Goal: Check status

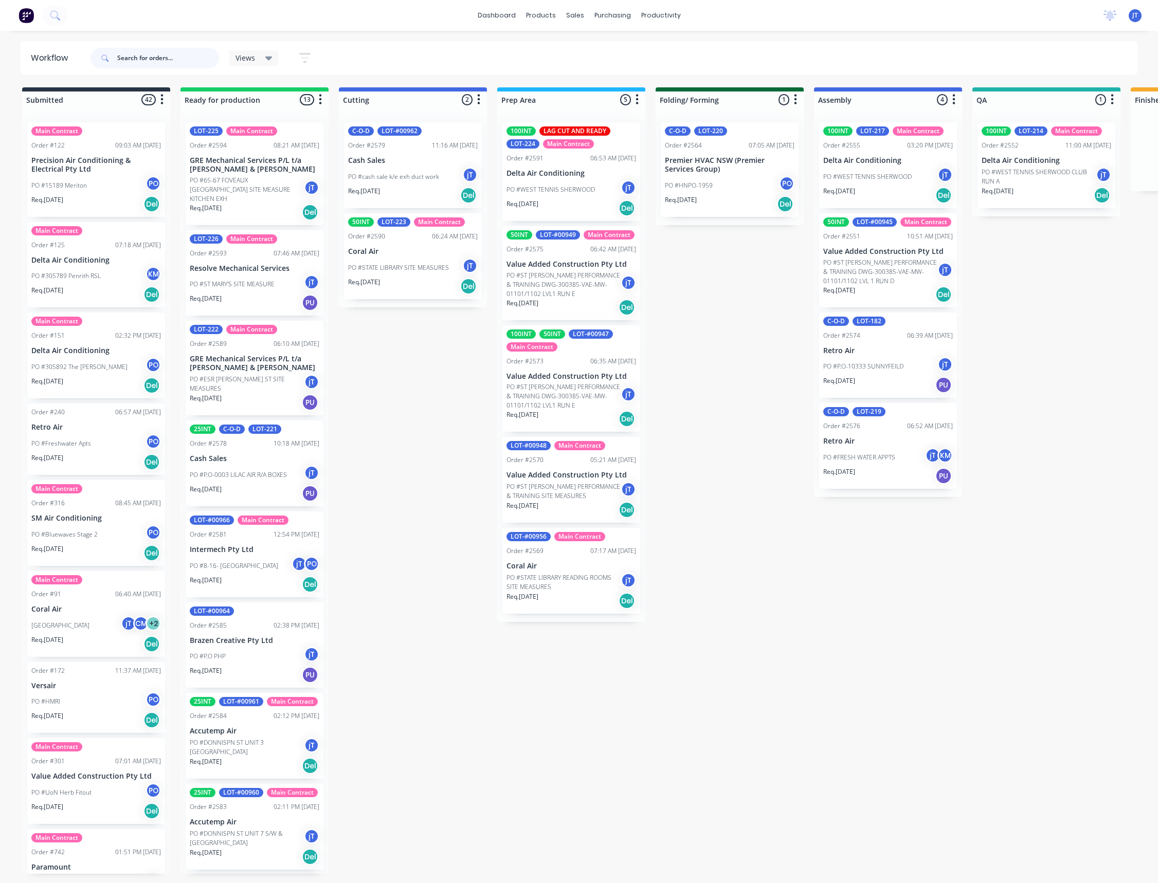
click at [176, 53] on input "text" at bounding box center [168, 58] width 102 height 21
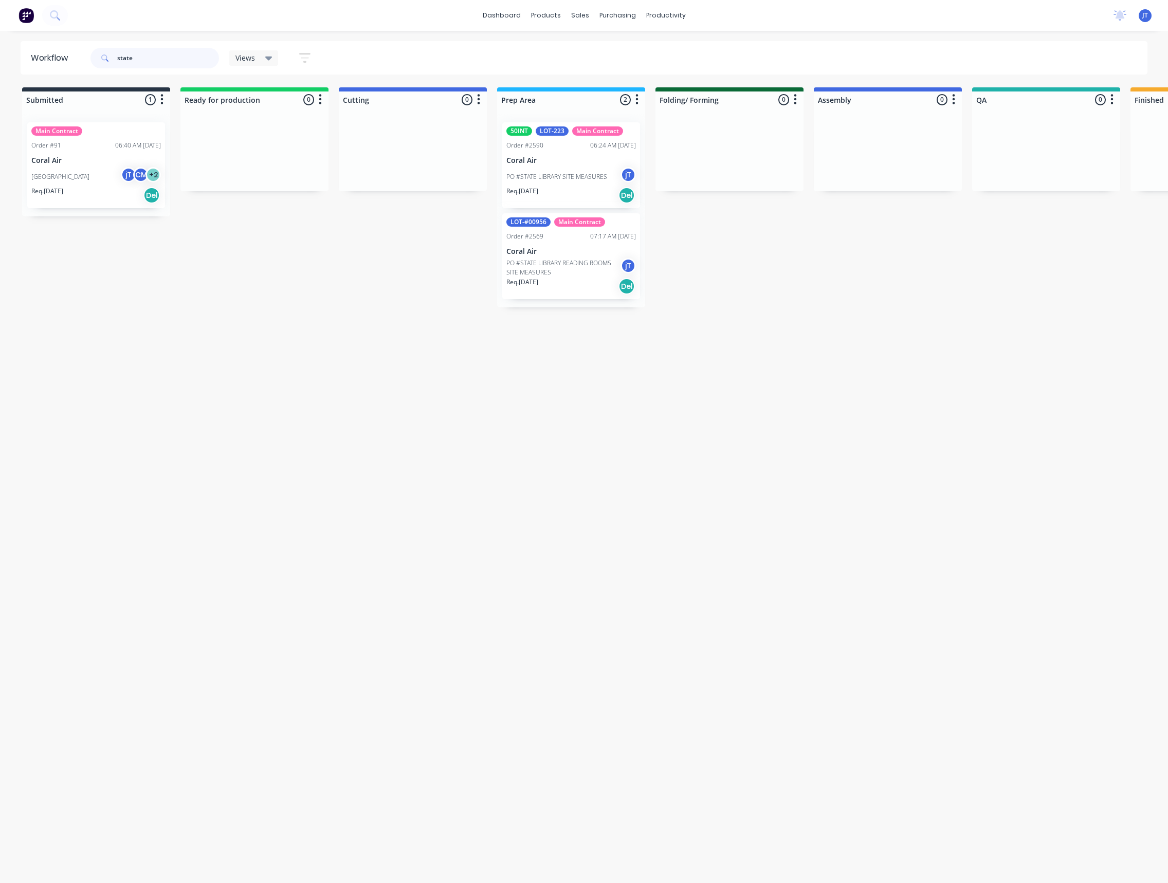
drag, startPoint x: 141, startPoint y: 65, endPoint x: 38, endPoint y: 65, distance: 102.8
click at [102, 70] on div "state" at bounding box center [154, 58] width 129 height 31
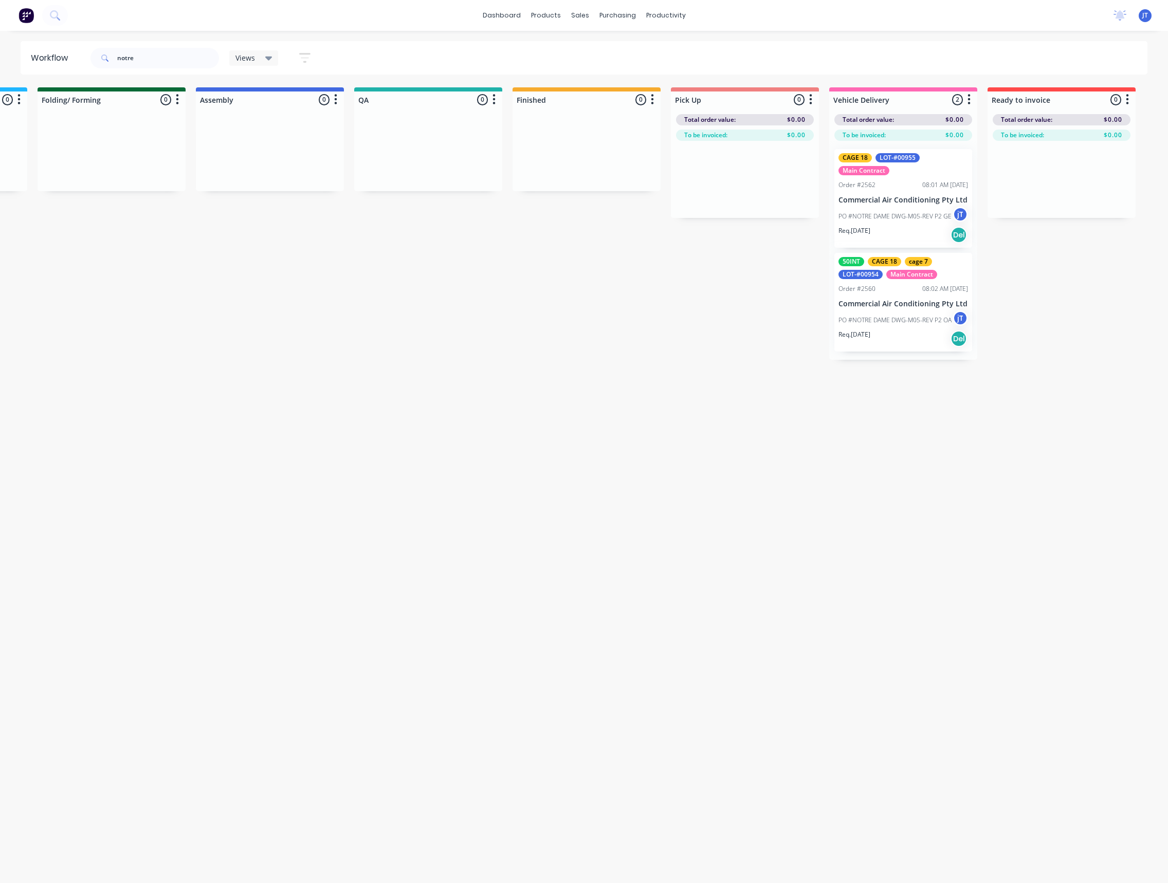
scroll to position [0, 652]
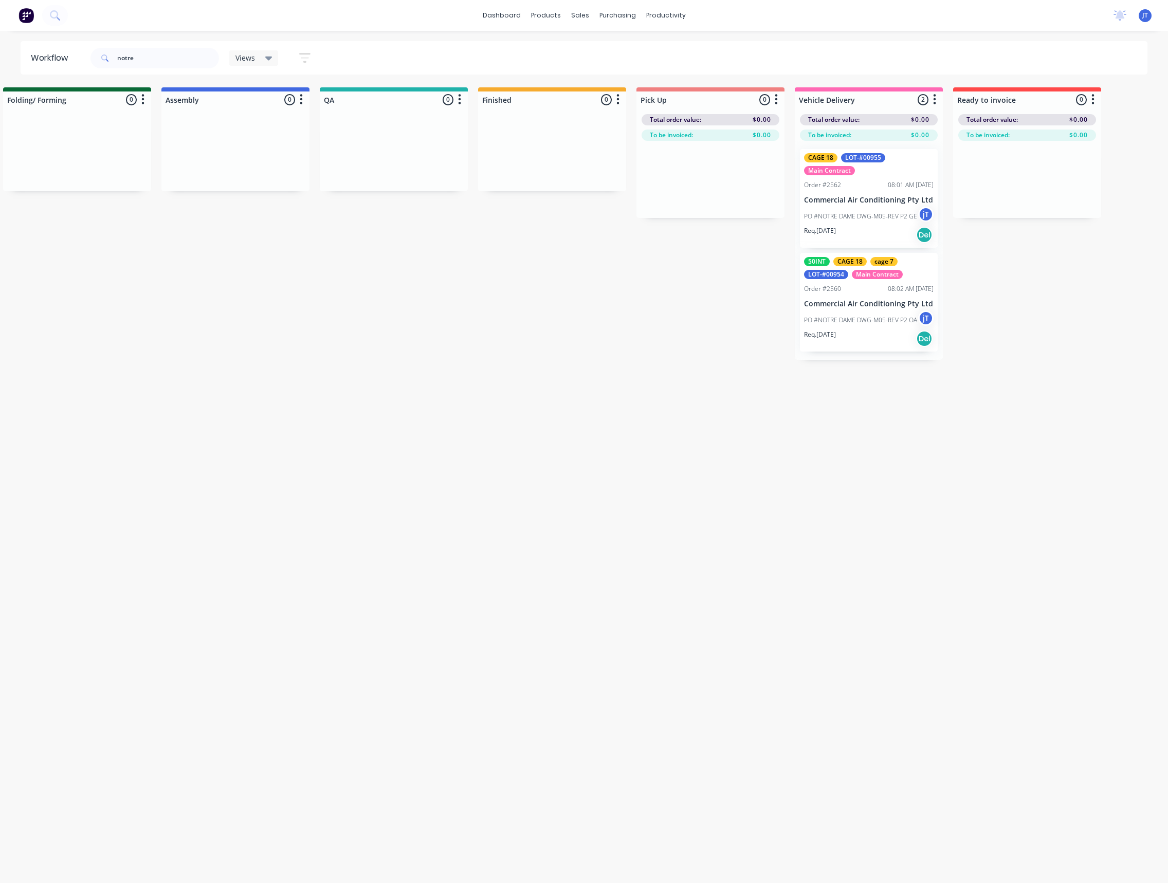
drag, startPoint x: 342, startPoint y: 207, endPoint x: 404, endPoint y: 224, distance: 64.1
drag, startPoint x: 131, startPoint y: 62, endPoint x: 92, endPoint y: 79, distance: 42.8
type input "r"
type input "state"
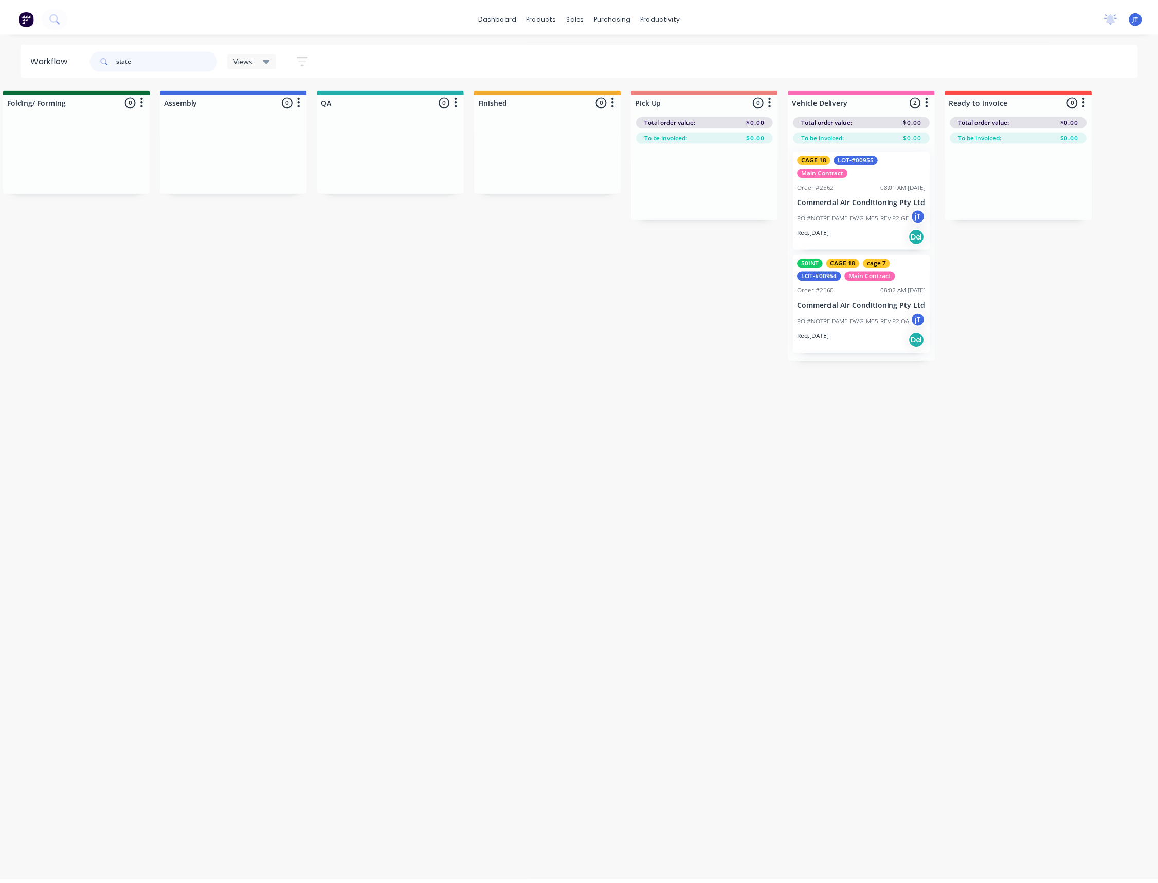
scroll to position [0, 0]
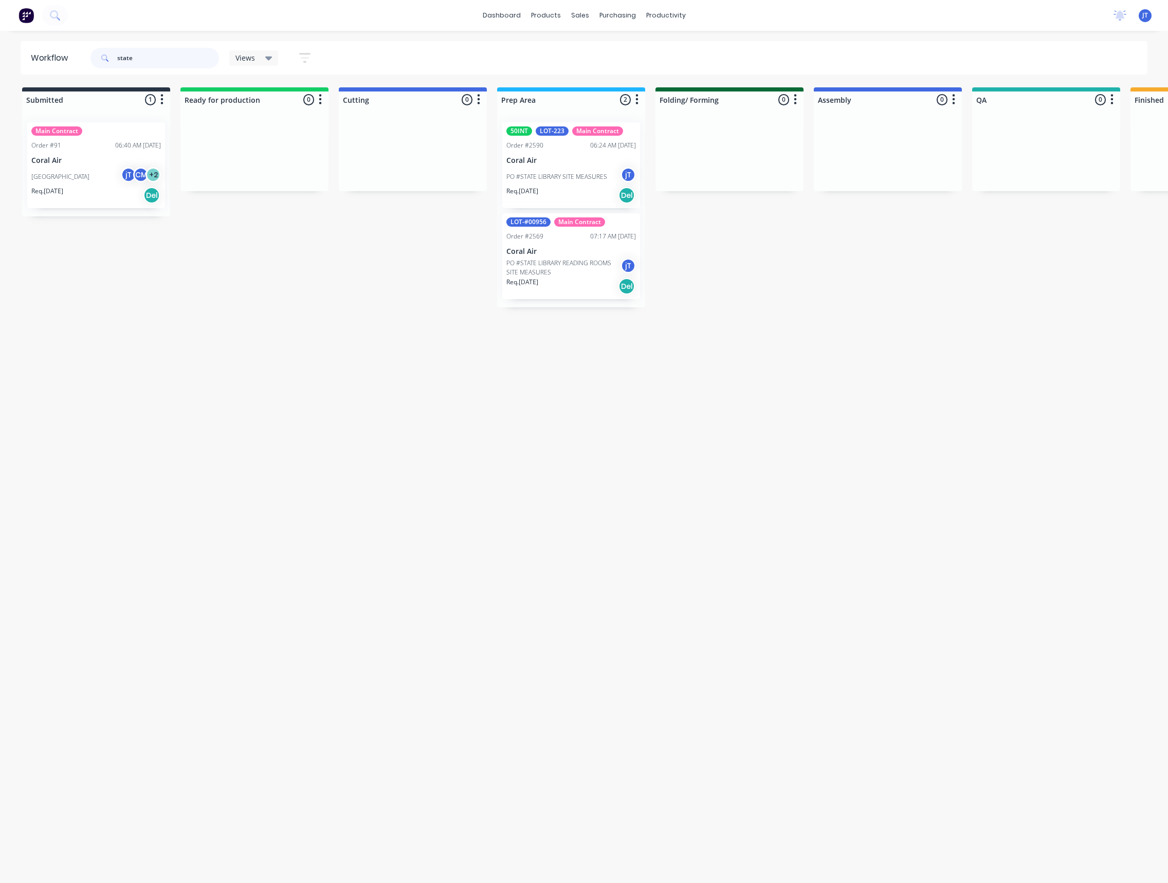
drag, startPoint x: 134, startPoint y: 61, endPoint x: 110, endPoint y: 68, distance: 24.9
click at [110, 68] on div "state" at bounding box center [154, 58] width 129 height 31
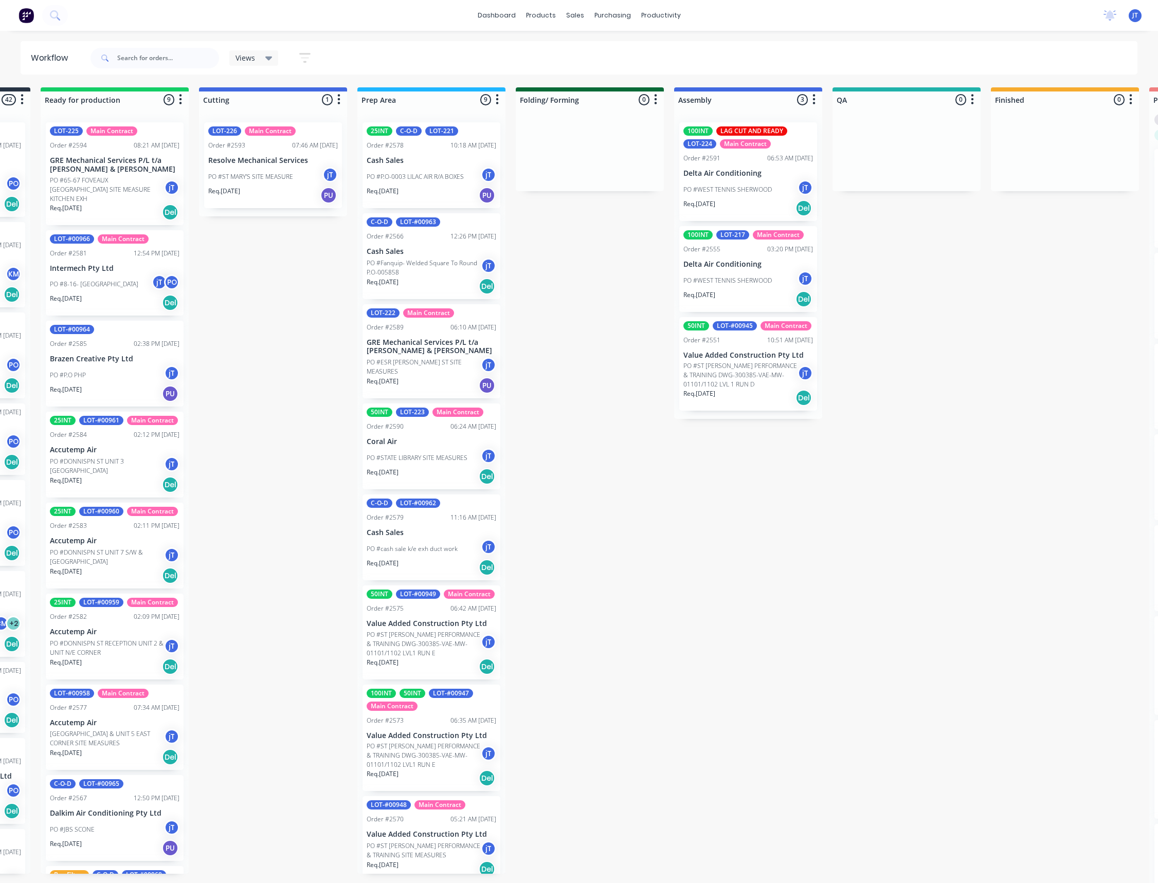
scroll to position [0, 309]
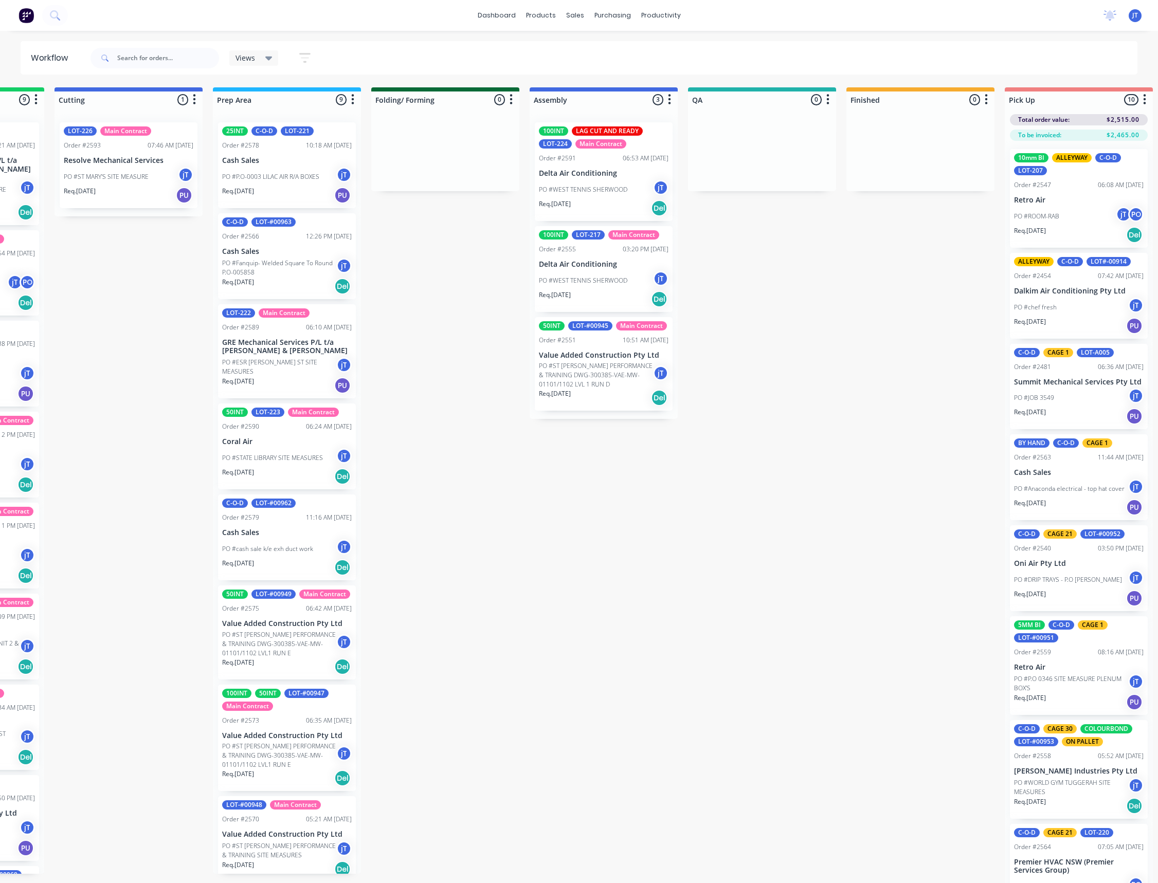
drag, startPoint x: 673, startPoint y: 318, endPoint x: 743, endPoint y: 321, distance: 70.0
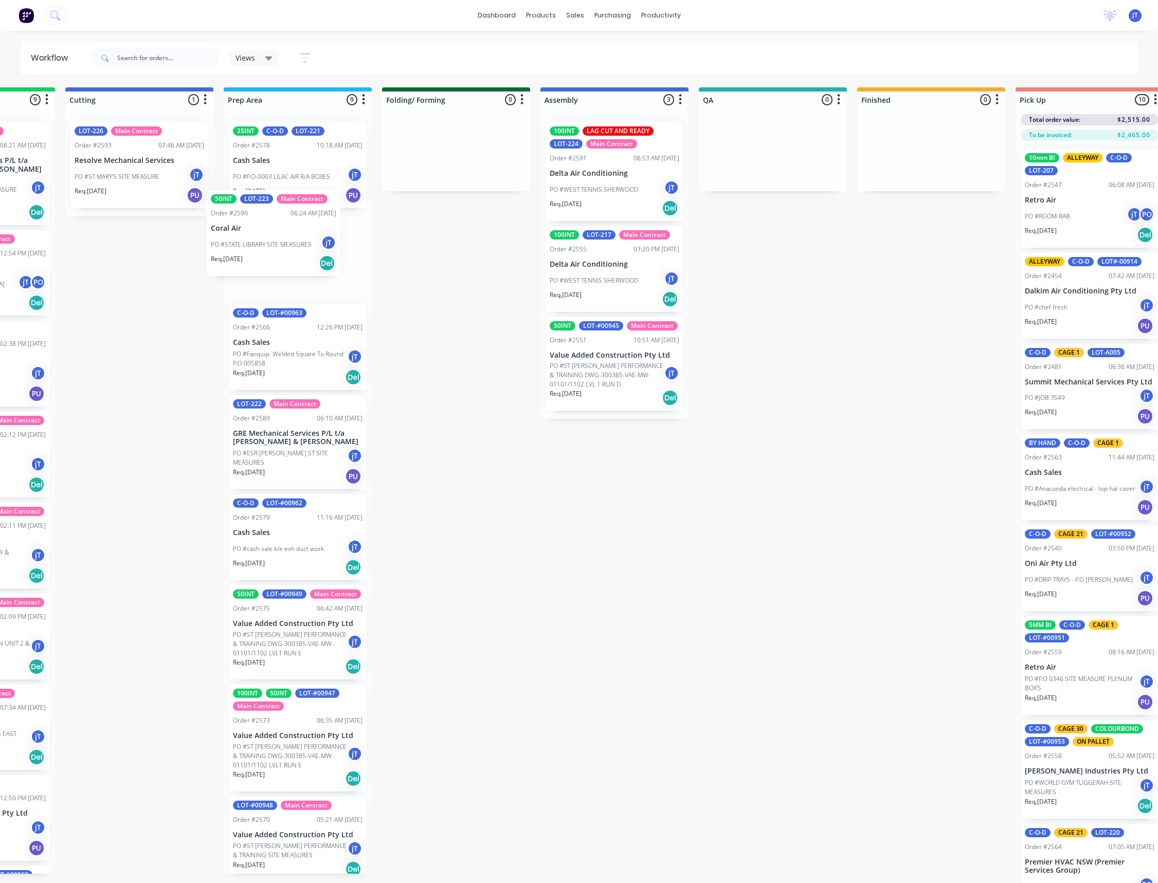
scroll to position [0, 266]
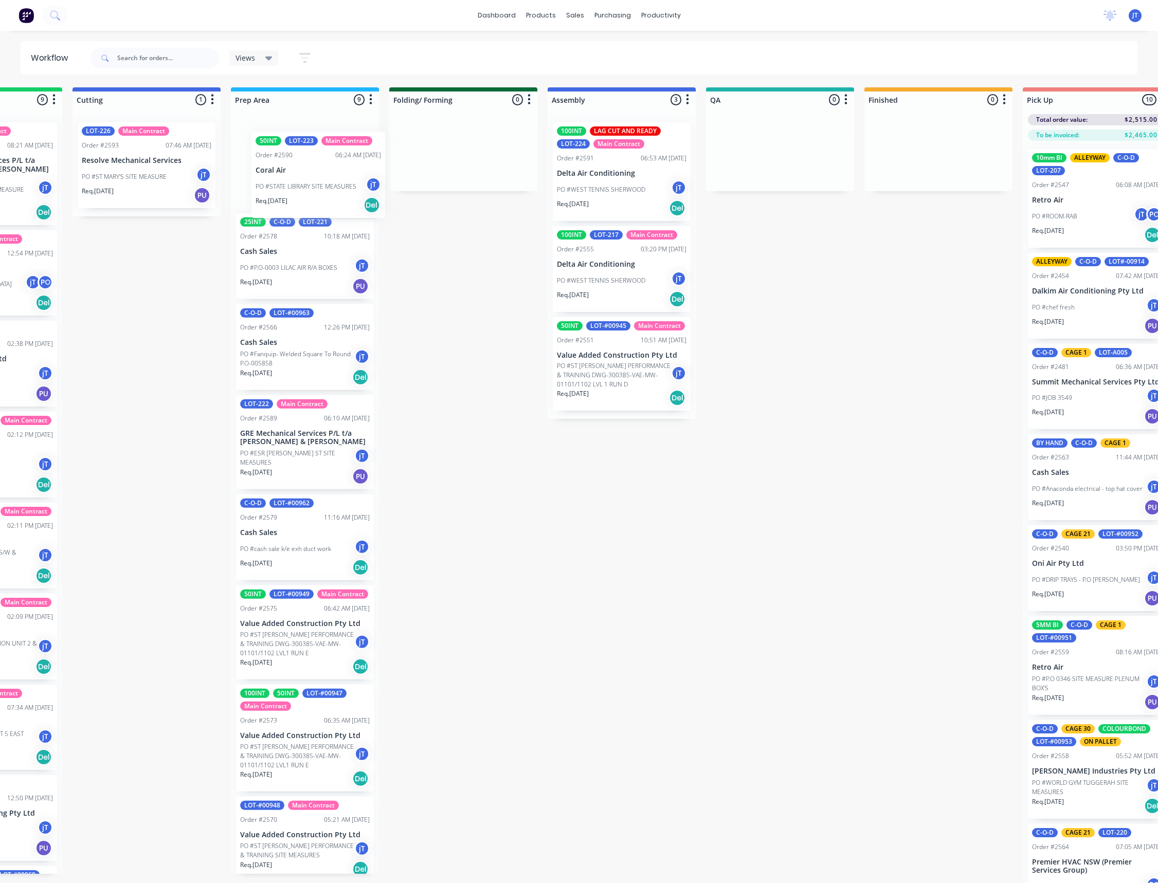
drag, startPoint x: 255, startPoint y: 413, endPoint x: 315, endPoint y: 183, distance: 238.0
click at [315, 183] on div "25INT C-O-D LOT-221 Order #2578 10:18 AM [DATE] Cash Sales PO #P.O-0003 LILAC A…" at bounding box center [305, 494] width 148 height 760
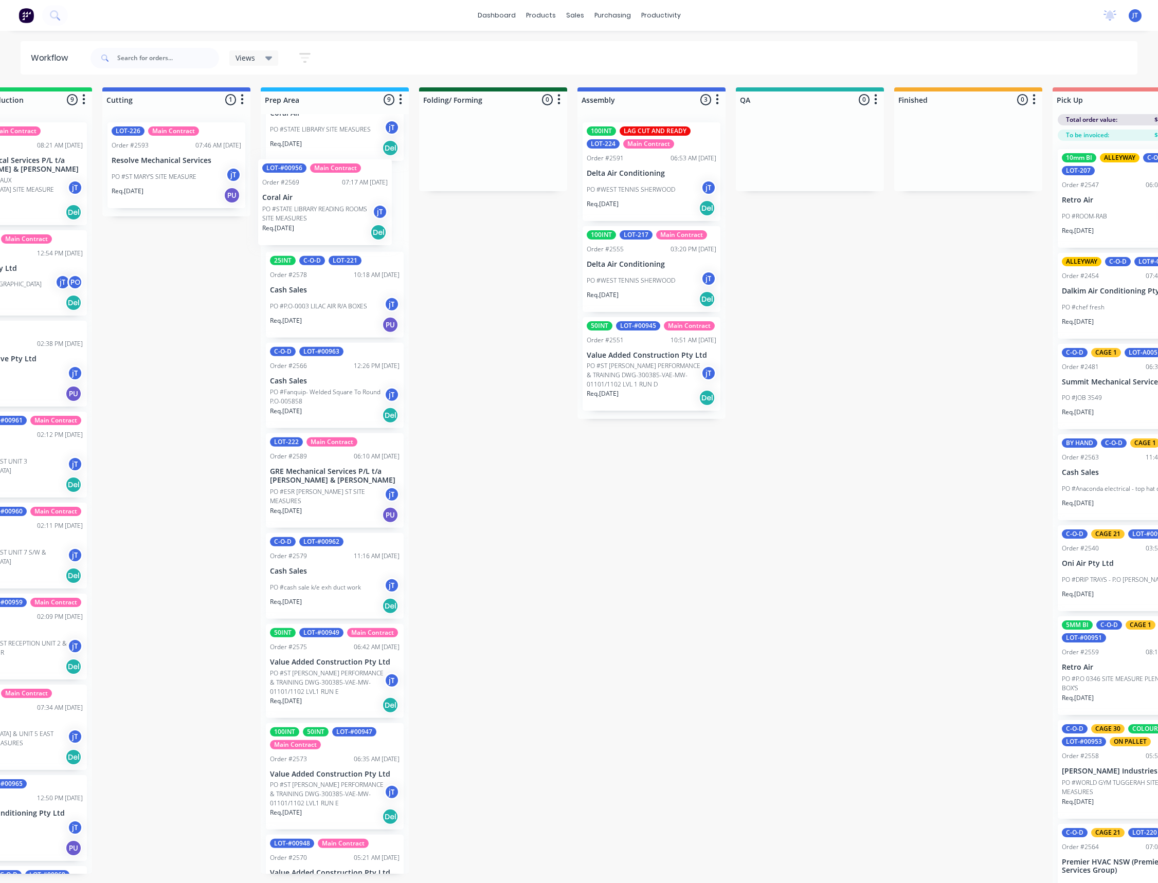
scroll to position [0, 0]
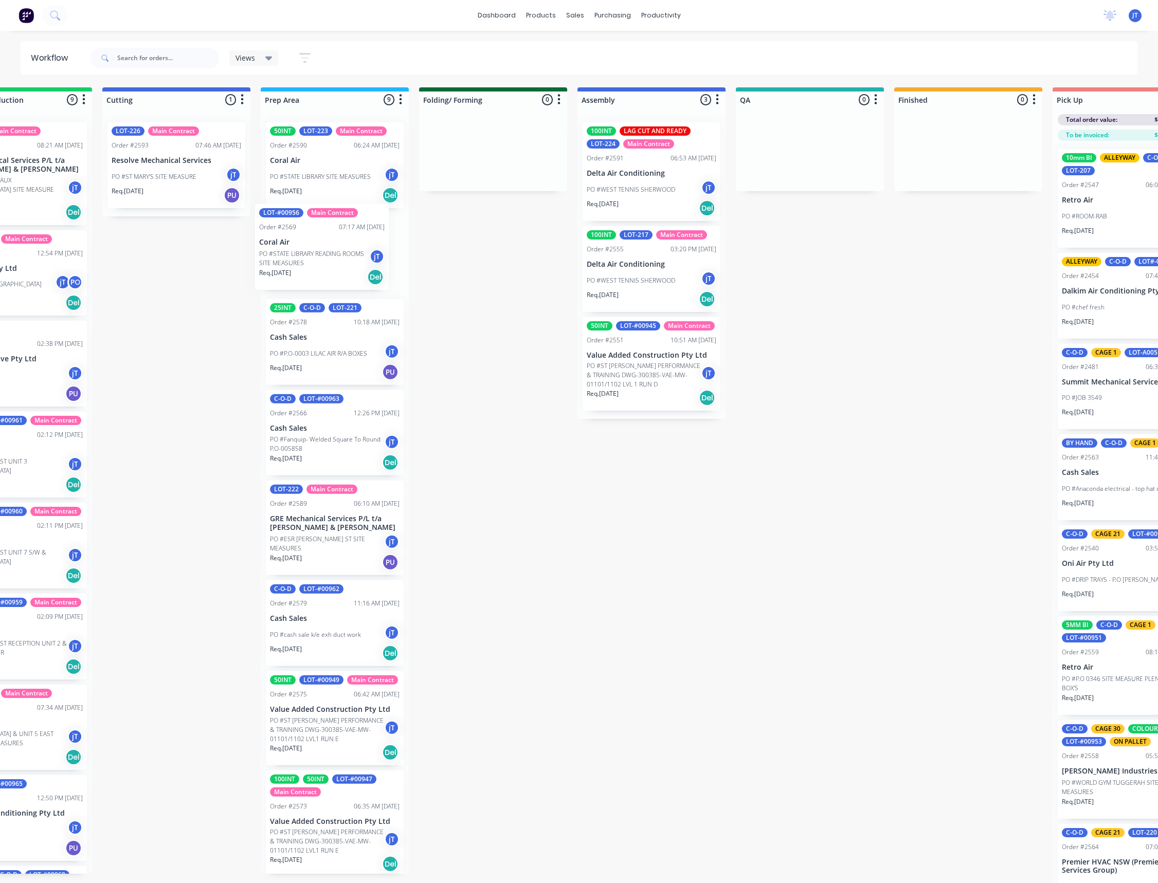
drag, startPoint x: 320, startPoint y: 819, endPoint x: 338, endPoint y: 258, distance: 561.7
click at [338, 258] on div "50INT LOT-223 Main Contract Order #2590 06:24 AM [DATE] Coral Air PO #STATE LIB…" at bounding box center [335, 494] width 148 height 760
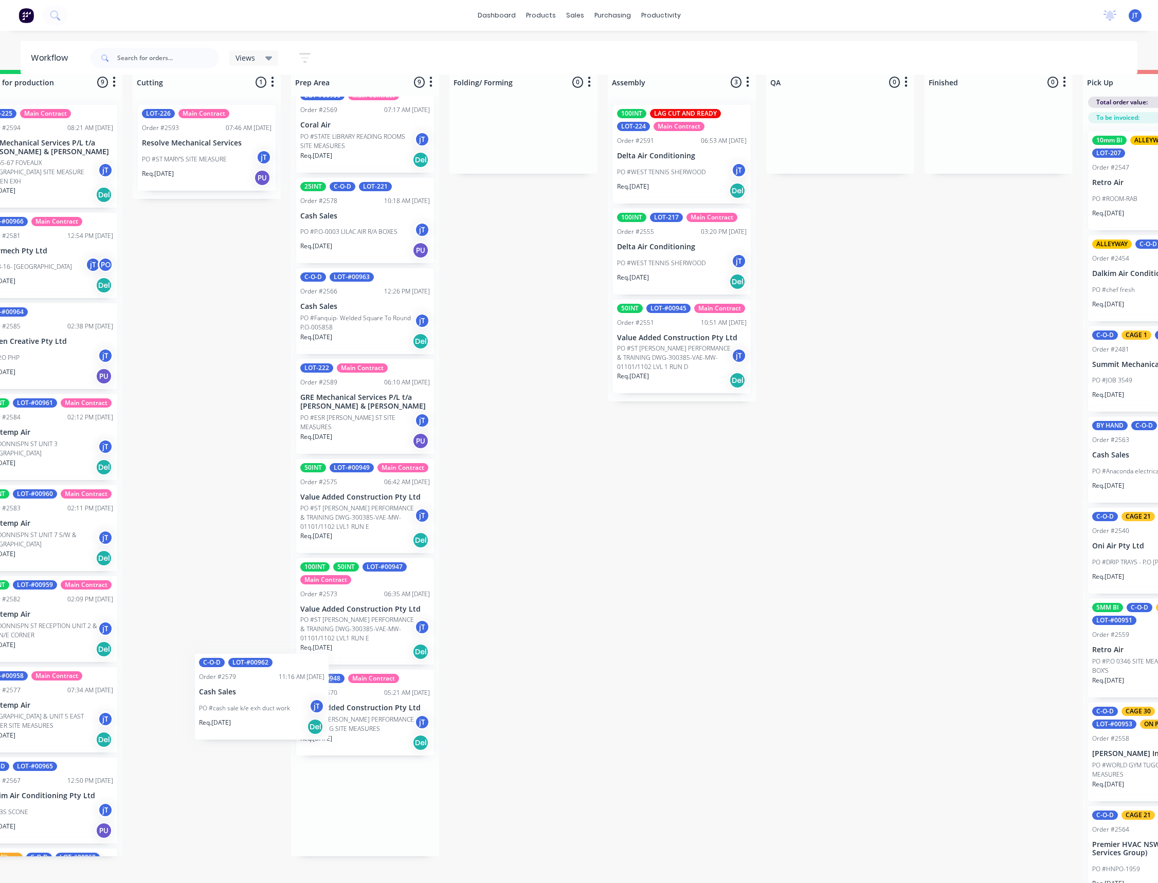
scroll to position [28, 204]
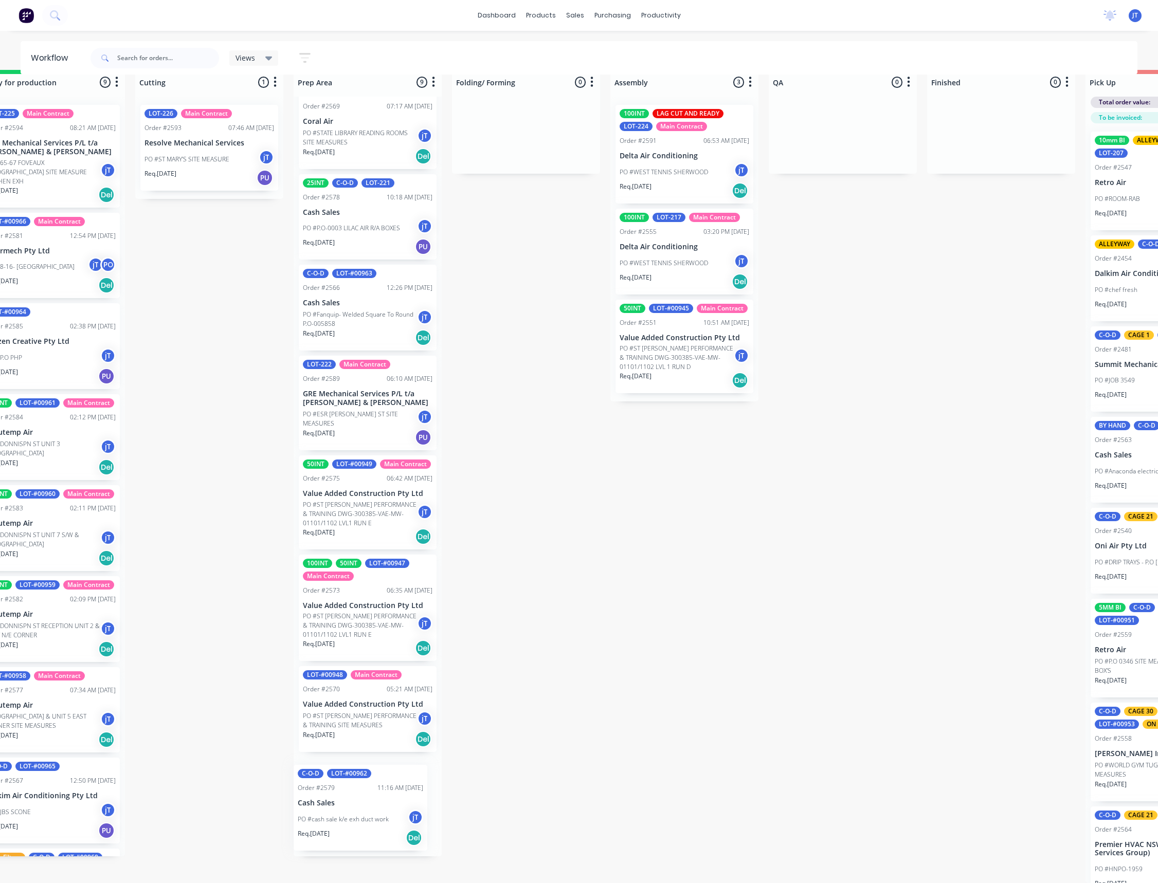
drag, startPoint x: 359, startPoint y: 513, endPoint x: 391, endPoint y: 830, distance: 318.8
click at [391, 830] on div "50INT LOT-223 Main Contract Order #2590 06:24 AM [DATE] Coral Air PO #STATE LIB…" at bounding box center [368, 477] width 148 height 760
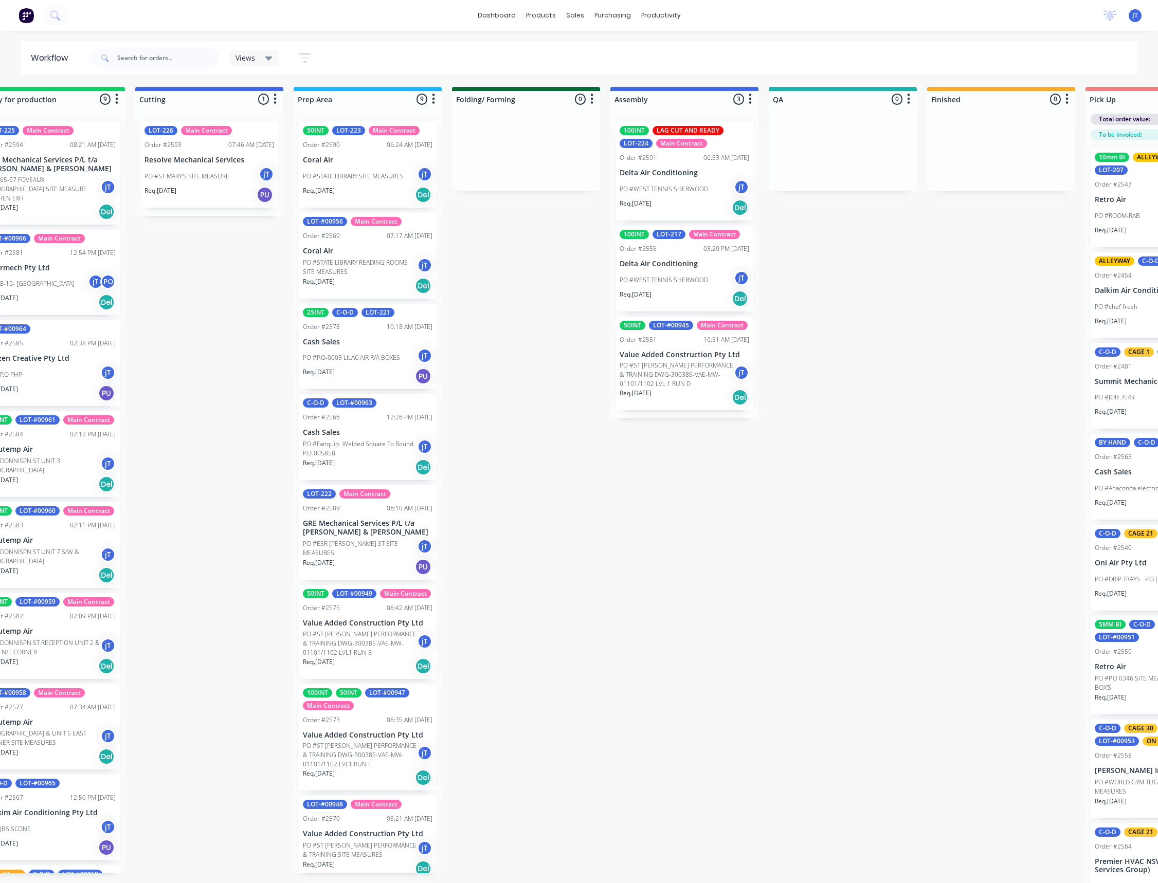
scroll to position [0, 204]
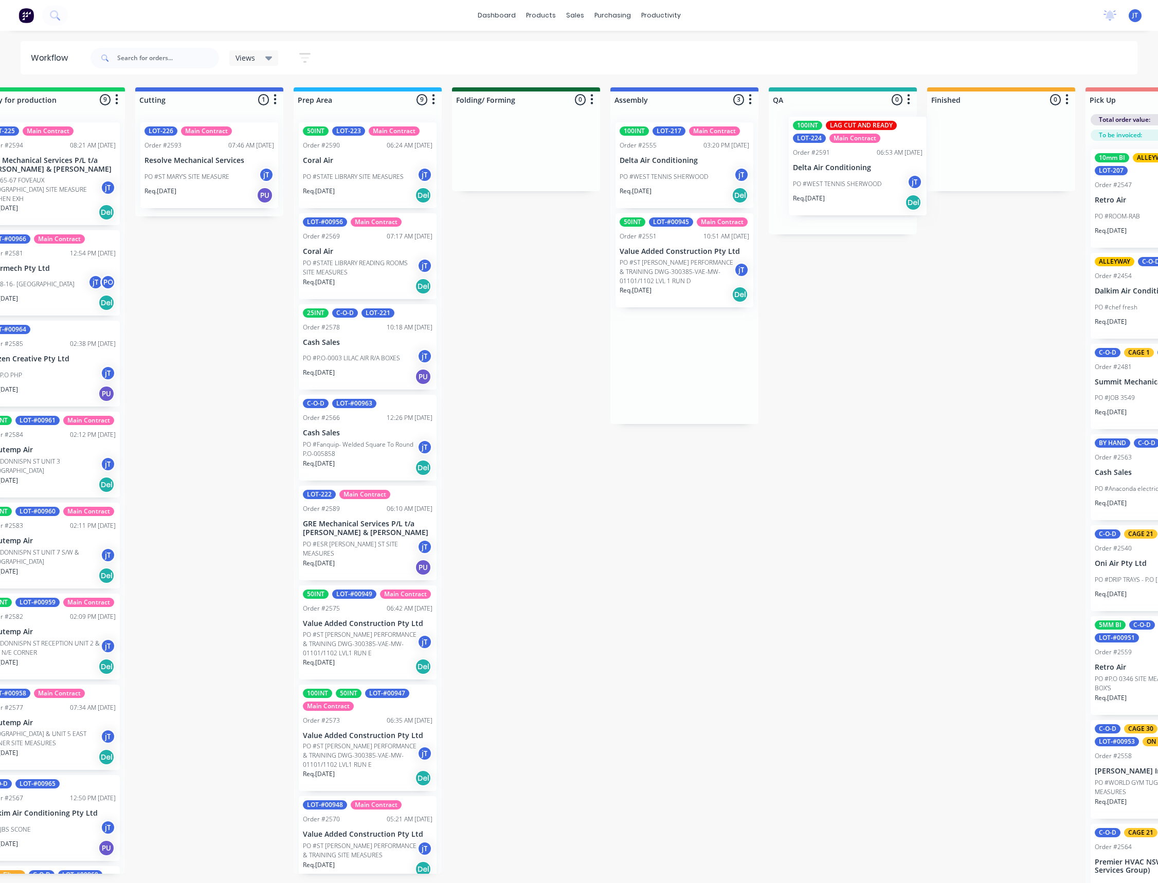
drag, startPoint x: 679, startPoint y: 195, endPoint x: 845, endPoint y: 189, distance: 166.2
click at [845, 189] on div "Submitted 42 Summaries Total order value Invoiced to date To be invoiced Main C…" at bounding box center [795, 493] width 2013 height 813
